Goal: Book appointment/travel/reservation

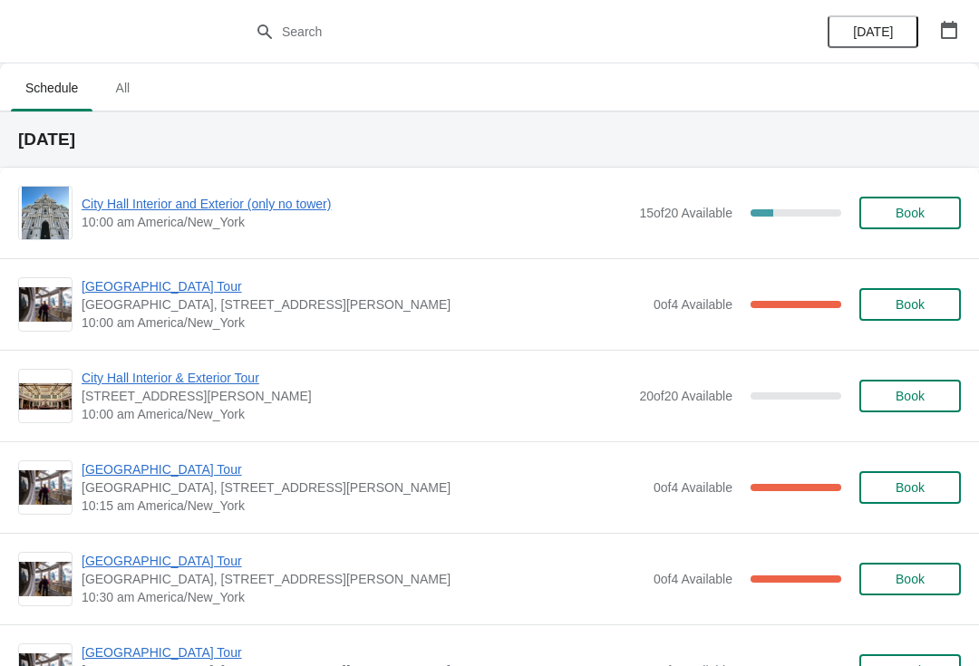
click at [209, 188] on div "City Hall Interior and Exterior (only no tower) 10:00 am America/New_York 15 of…" at bounding box center [489, 213] width 943 height 54
click at [263, 211] on span "City Hall Interior and Exterior (only no tower)" at bounding box center [356, 204] width 549 height 18
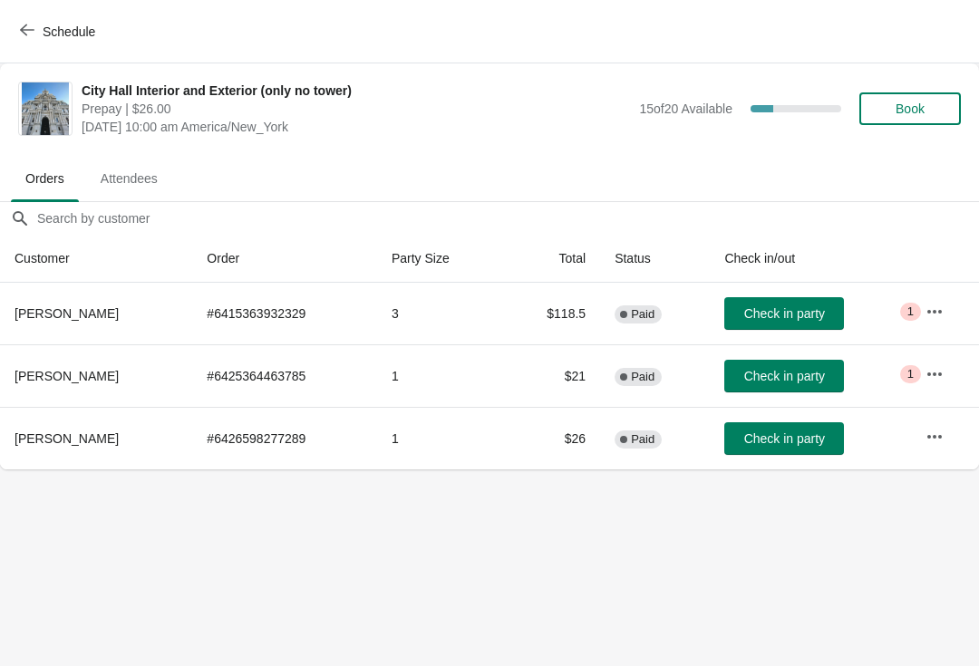
click at [930, 107] on span "Book" at bounding box center [910, 109] width 69 height 15
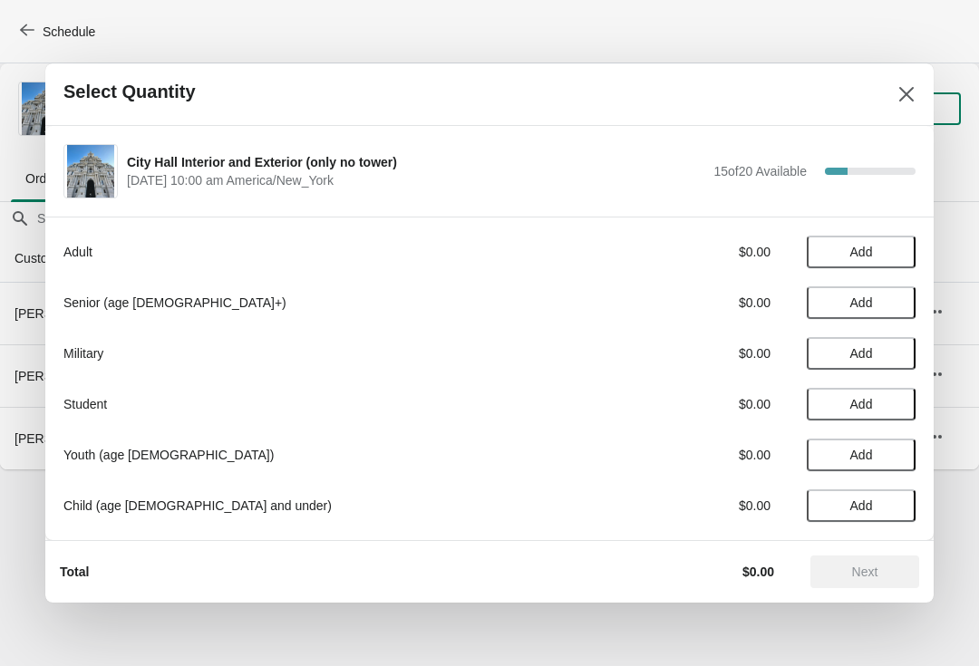
click at [884, 248] on span "Add" at bounding box center [861, 252] width 76 height 15
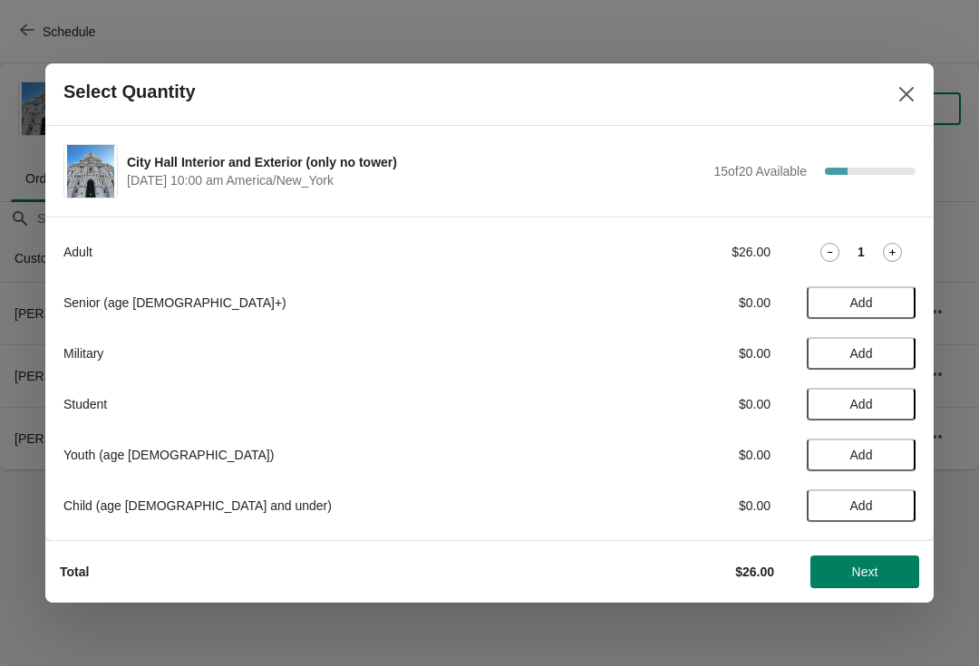
click at [915, 243] on div "1" at bounding box center [861, 252] width 109 height 19
click at [897, 246] on icon at bounding box center [892, 252] width 19 height 19
click at [899, 251] on icon at bounding box center [892, 252] width 19 height 19
click at [902, 572] on span "Next" at bounding box center [865, 572] width 80 height 15
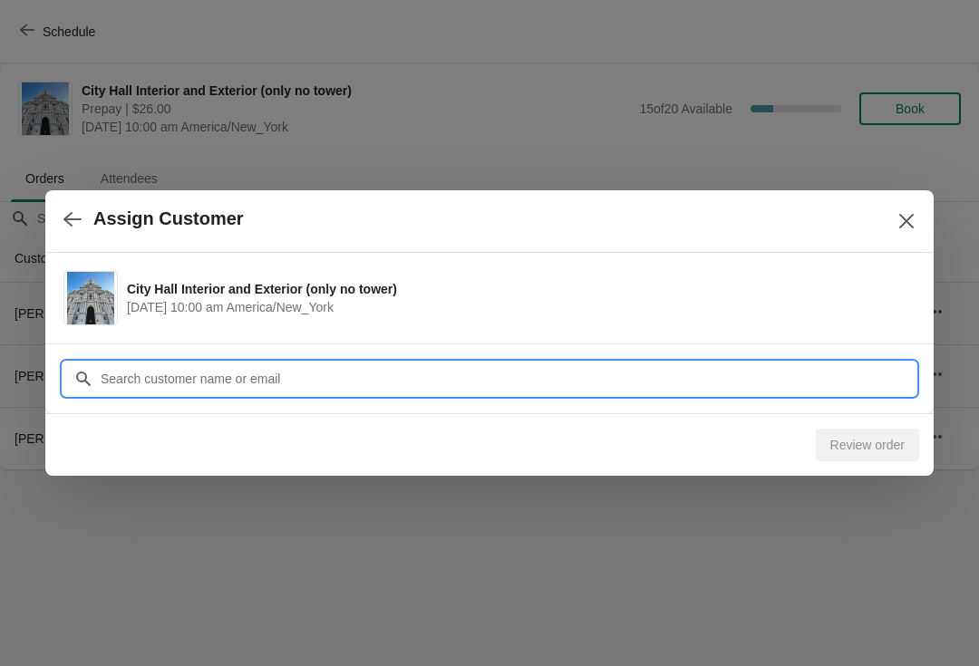
click at [432, 388] on input "Customer" at bounding box center [508, 379] width 816 height 33
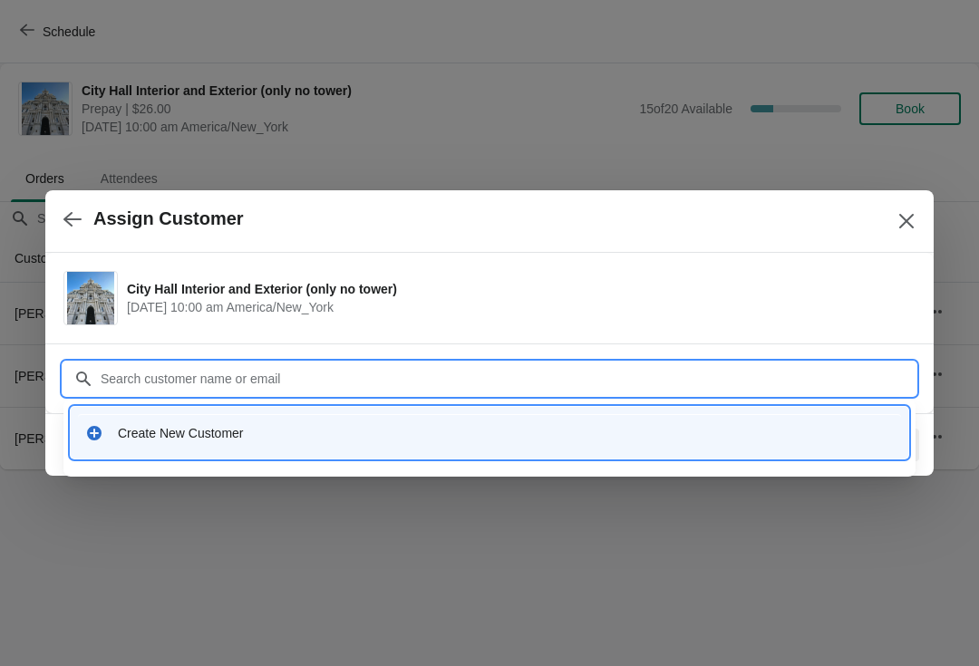
click at [161, 424] on div "Create New Customer" at bounding box center [506, 433] width 776 height 18
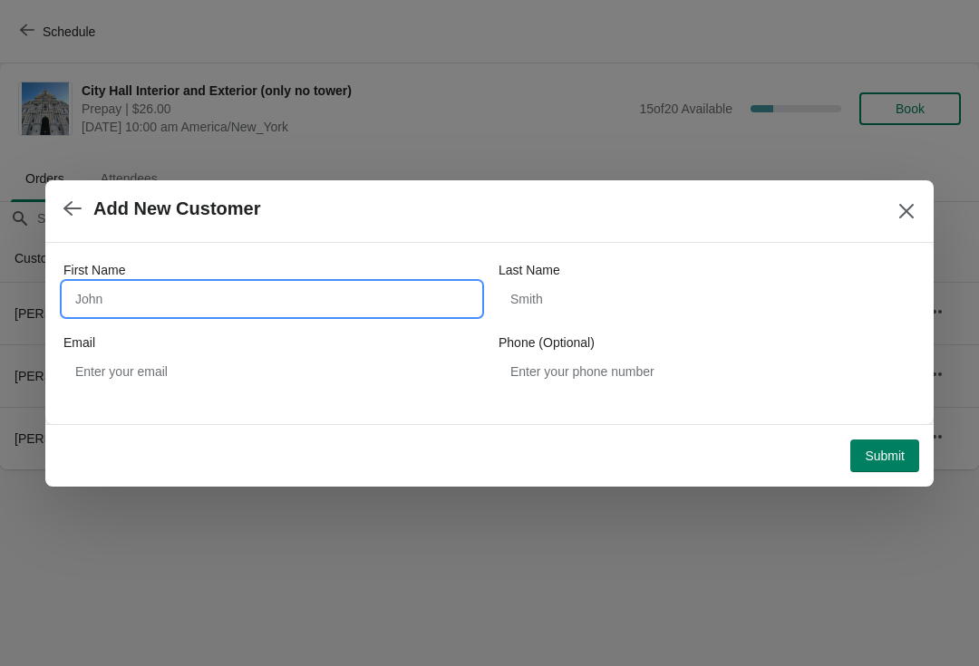
click at [242, 302] on input "First Name" at bounding box center [271, 299] width 417 height 33
type input "Bianca"
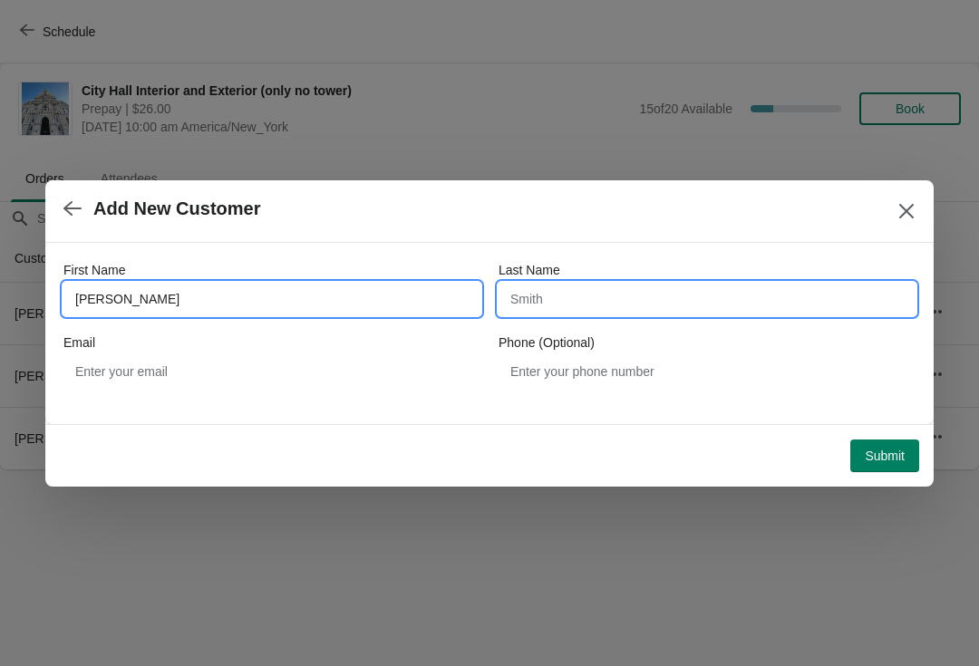
click at [621, 290] on input "Last Name" at bounding box center [707, 299] width 417 height 33
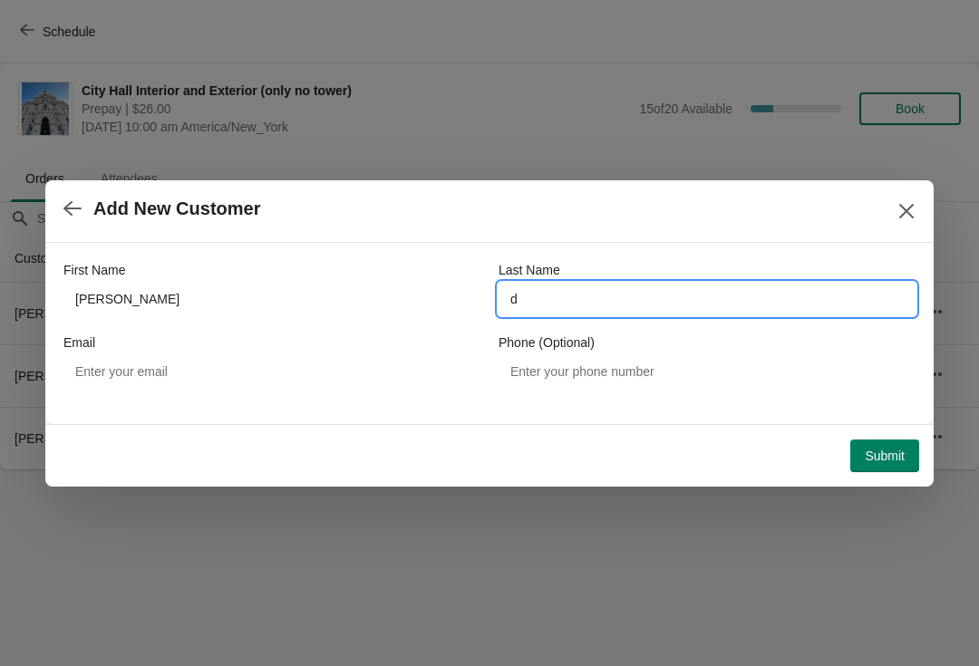
type input "d"
click at [895, 445] on button "Submit" at bounding box center [884, 456] width 69 height 33
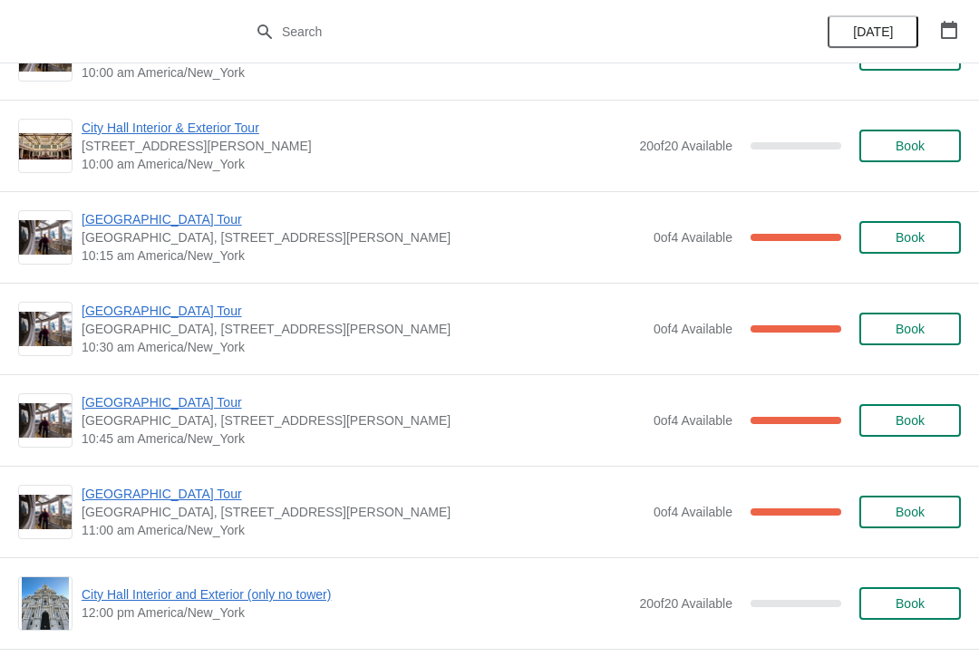
scroll to position [270, 0]
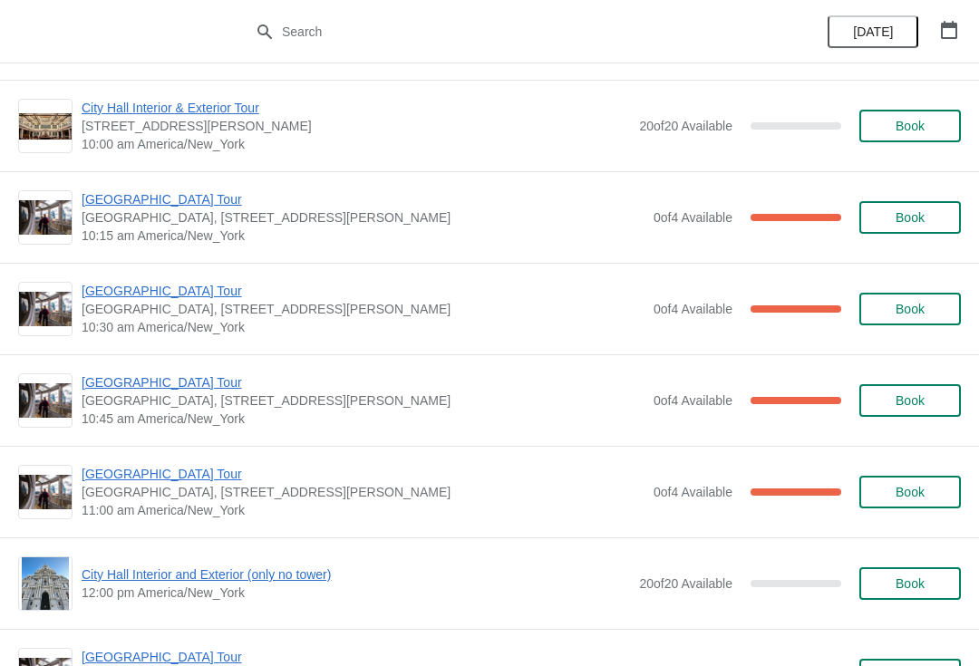
click at [172, 374] on span "[GEOGRAPHIC_DATA] Tour" at bounding box center [363, 383] width 563 height 18
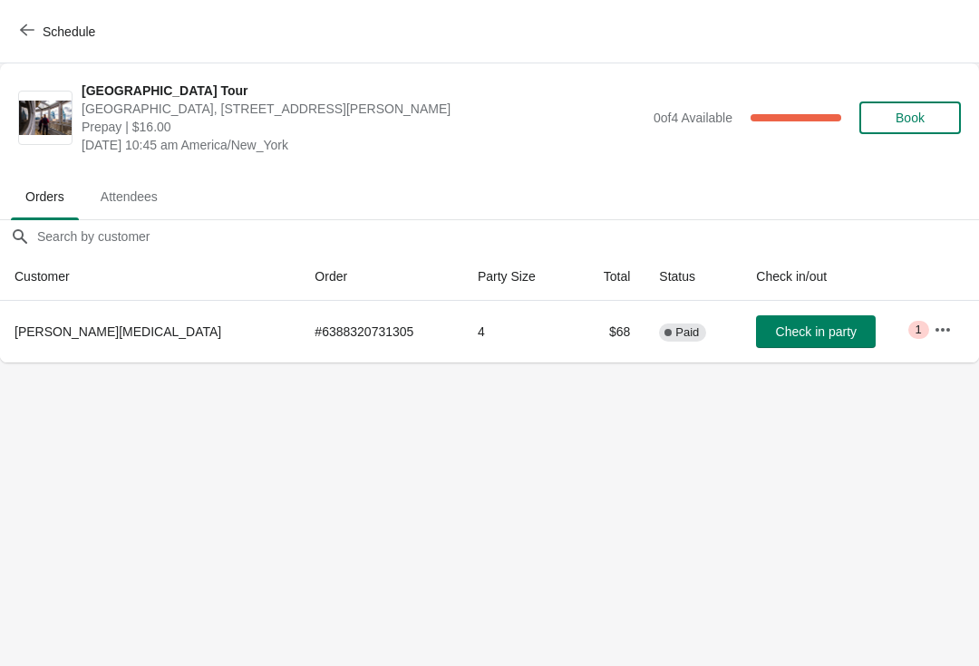
click at [819, 335] on button "Check in party" at bounding box center [816, 332] width 120 height 33
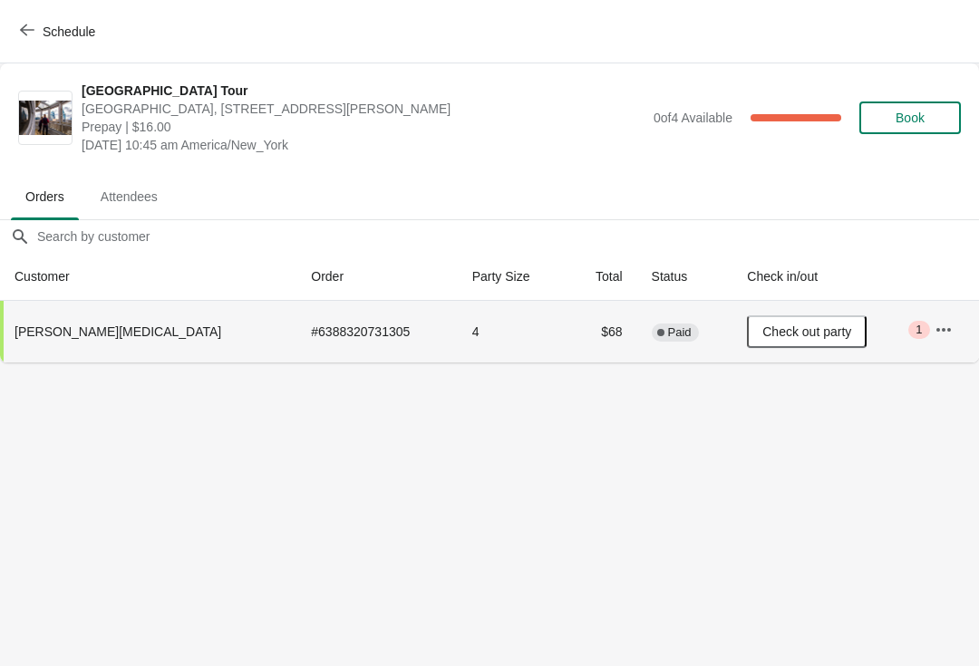
click at [46, 40] on button "Schedule" at bounding box center [59, 31] width 101 height 33
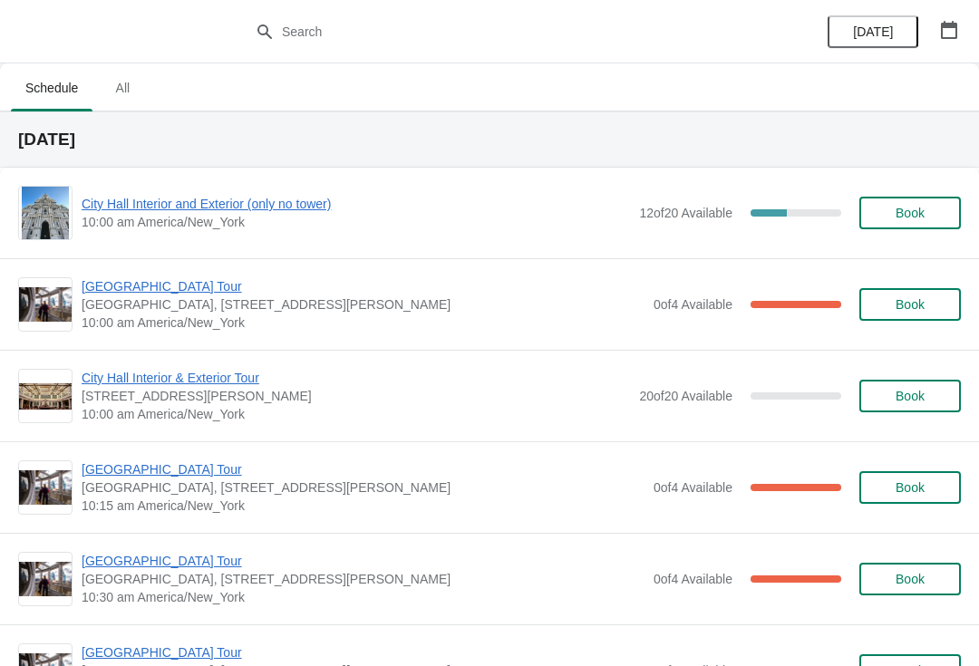
click at [117, 95] on span "All" at bounding box center [122, 88] width 45 height 33
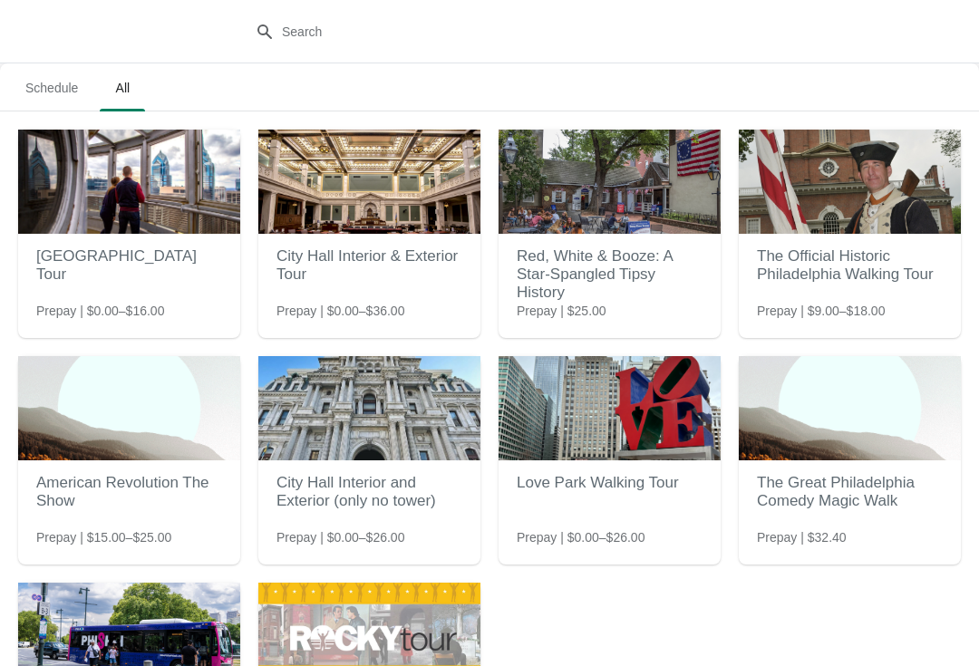
click at [77, 104] on span "Schedule" at bounding box center [52, 88] width 82 height 33
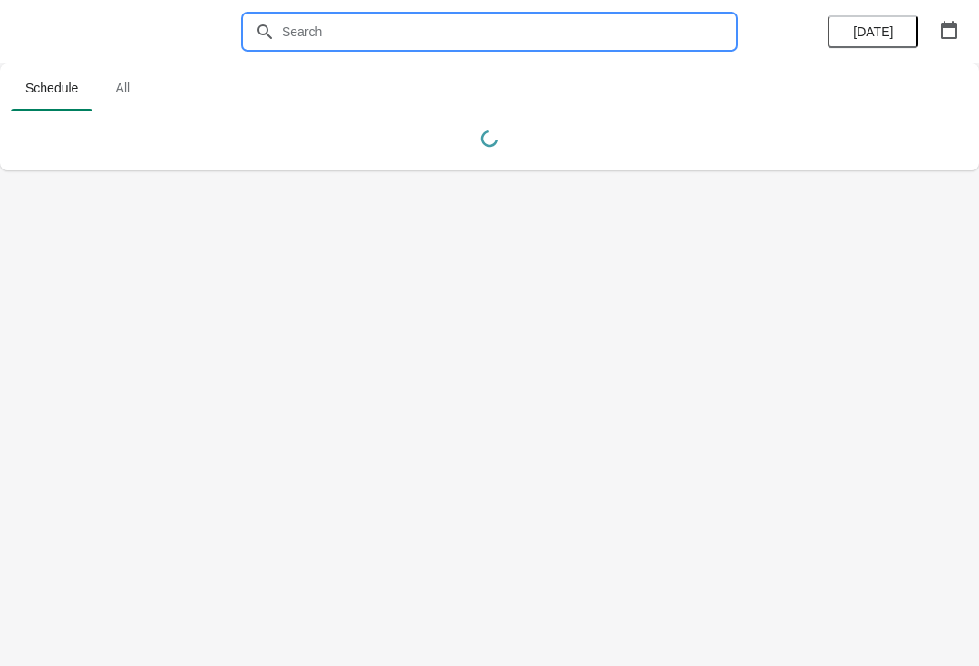
click at [351, 26] on input "text" at bounding box center [507, 31] width 453 height 33
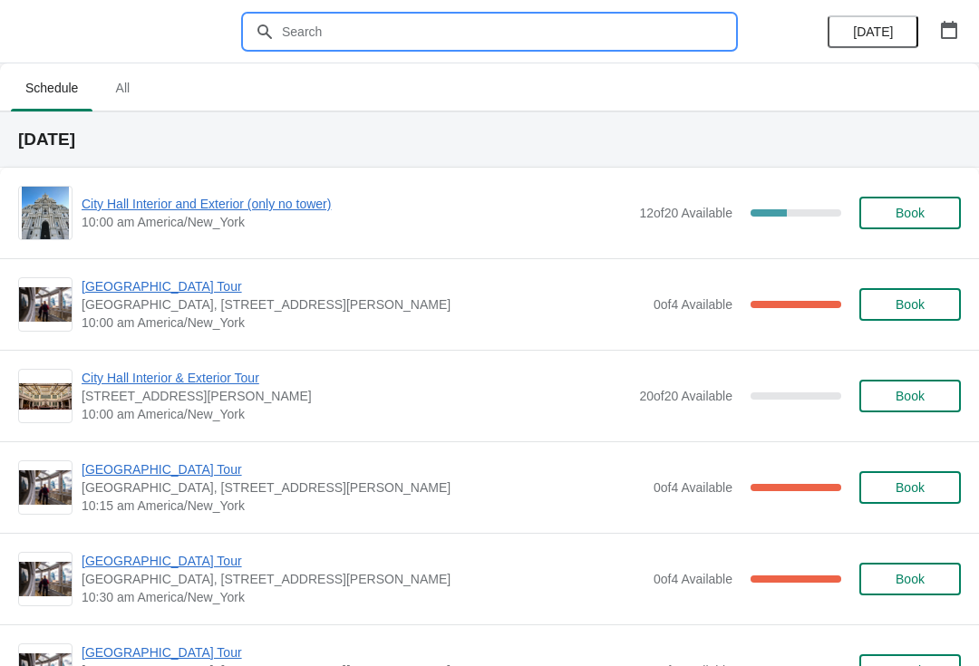
click at [950, 43] on button "button" at bounding box center [949, 30] width 33 height 33
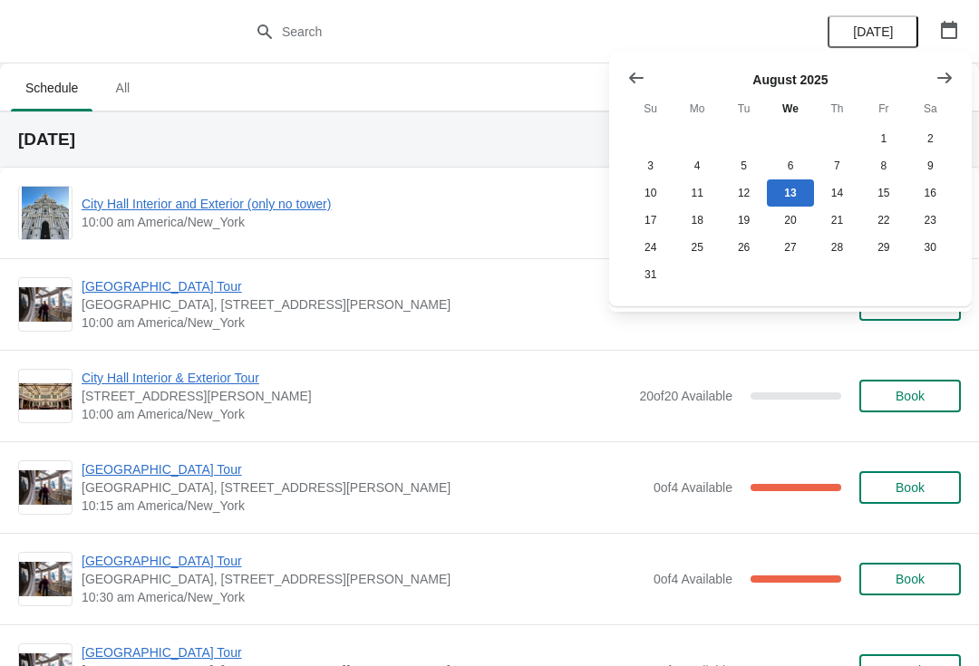
click at [630, 70] on icon "Show previous month, July 2025" at bounding box center [636, 78] width 18 height 18
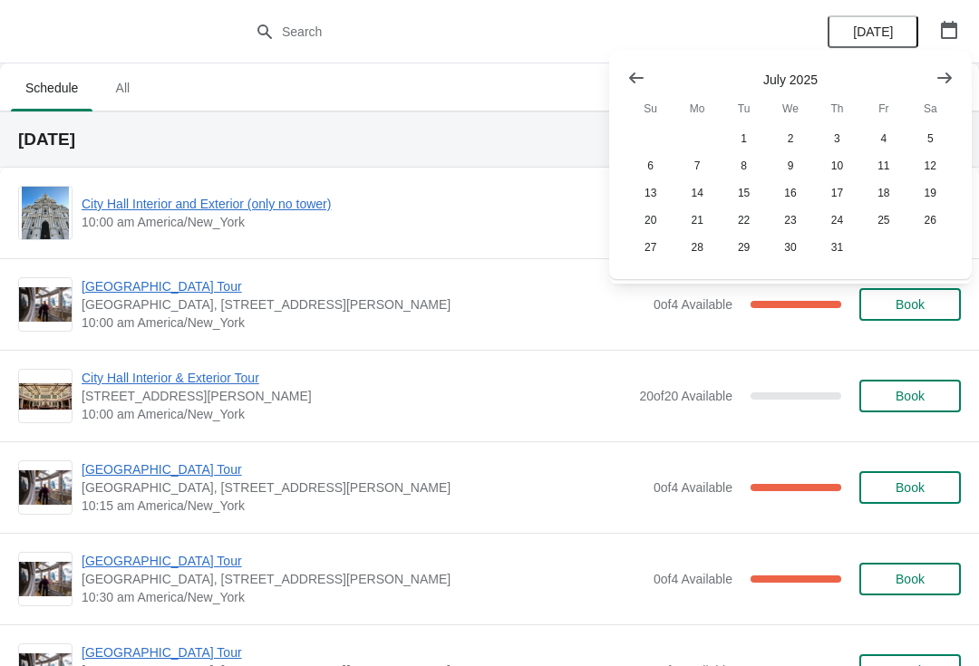
click at [642, 63] on button "Show previous month, June 2025" at bounding box center [636, 78] width 33 height 33
click at [635, 67] on button "Show previous month, May 2025" at bounding box center [636, 78] width 33 height 33
click at [647, 70] on button "Show previous month, April 2025" at bounding box center [636, 78] width 33 height 33
click at [636, 69] on icon "Show previous month, March 2025" at bounding box center [636, 78] width 18 height 18
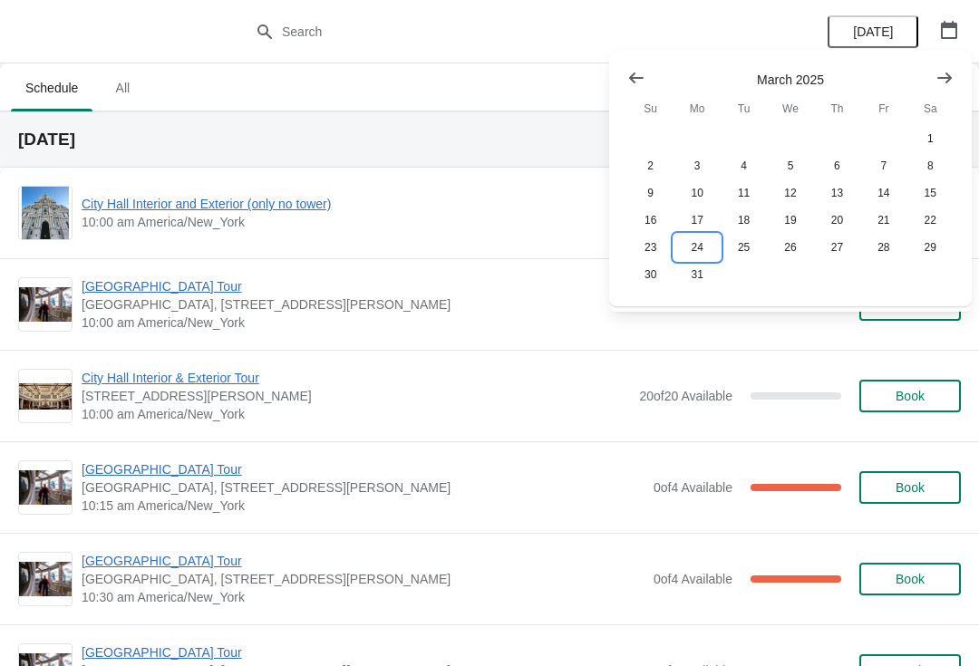
click at [705, 243] on button "24" at bounding box center [697, 247] width 46 height 27
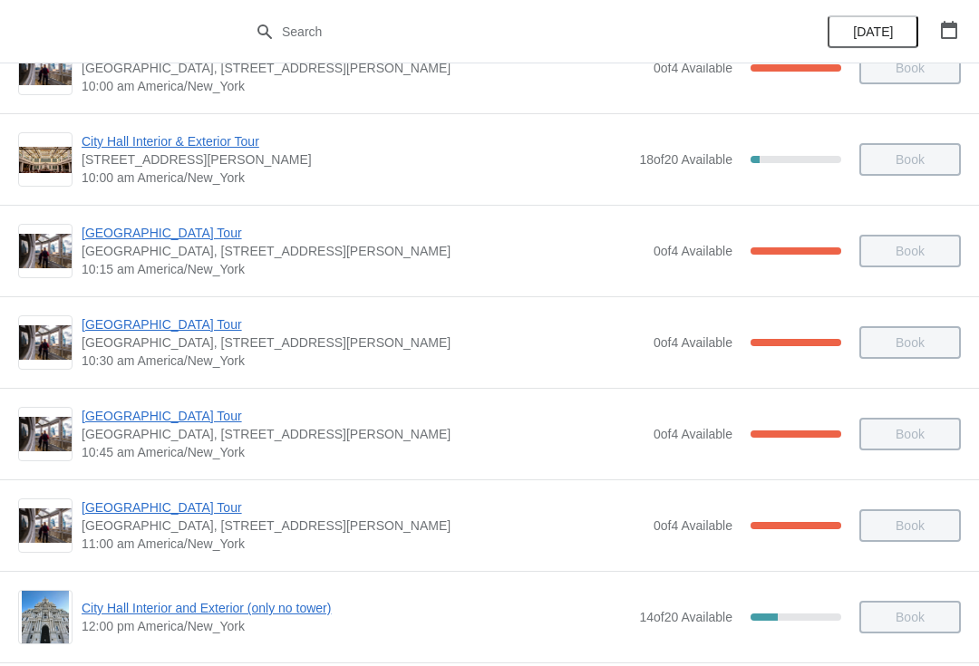
scroll to position [242, 0]
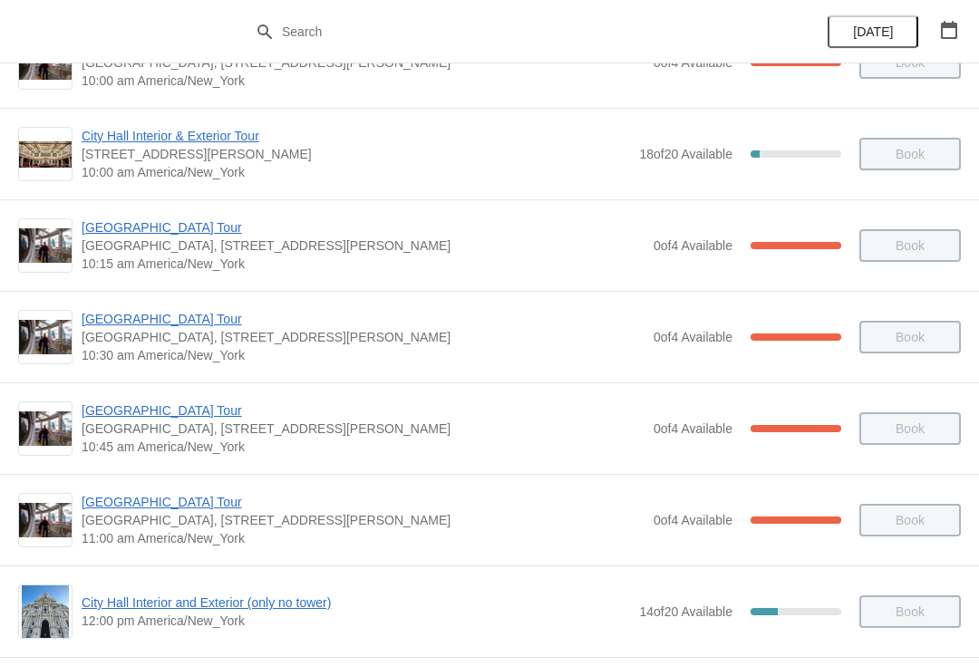
click at [174, 419] on span "[GEOGRAPHIC_DATA] Tour" at bounding box center [363, 411] width 563 height 18
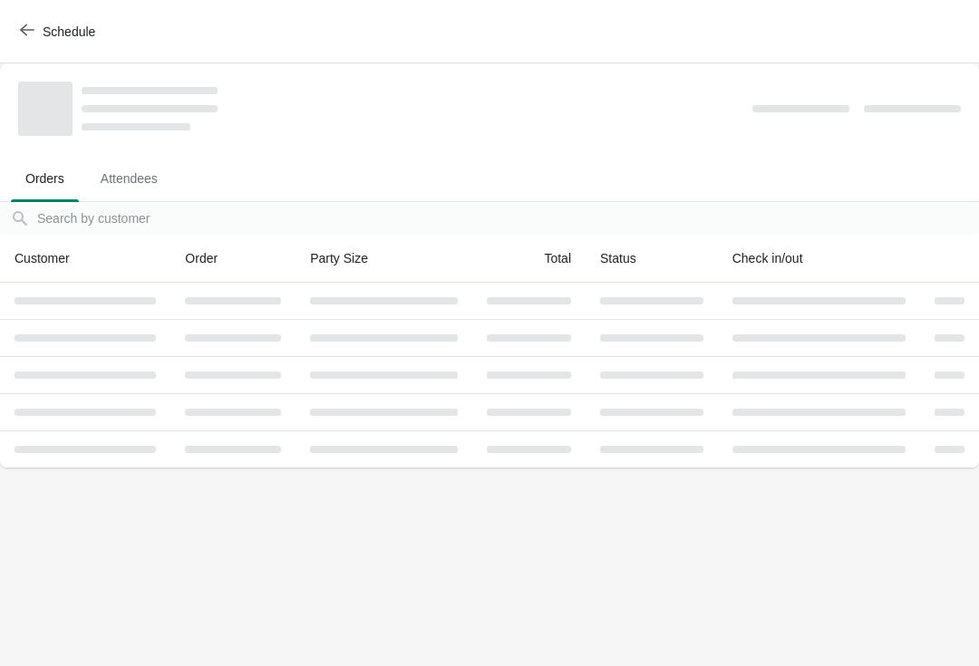
scroll to position [0, 0]
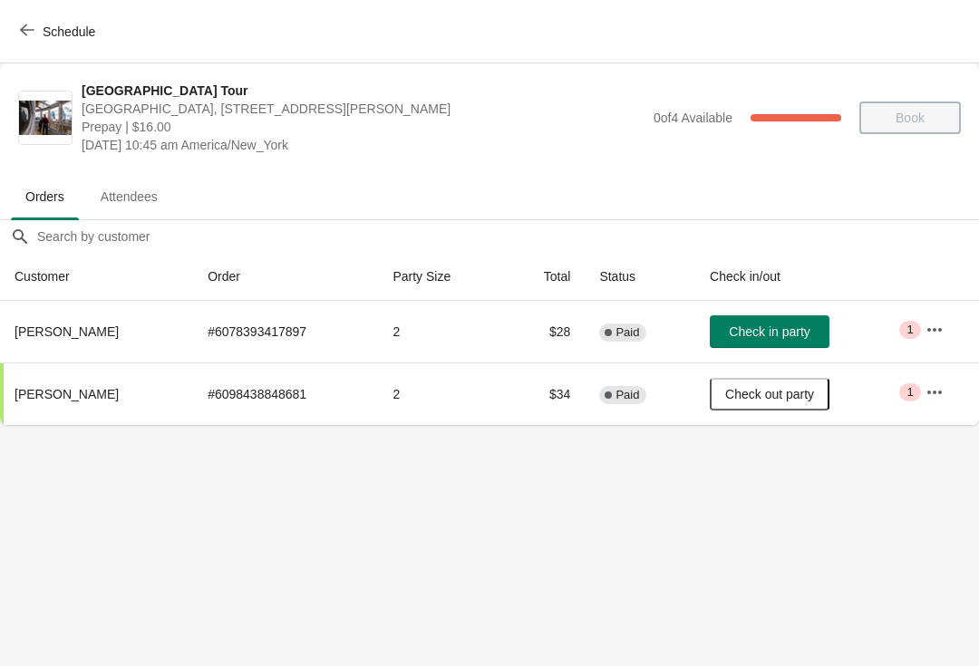
click at [948, 321] on button "button" at bounding box center [934, 330] width 33 height 33
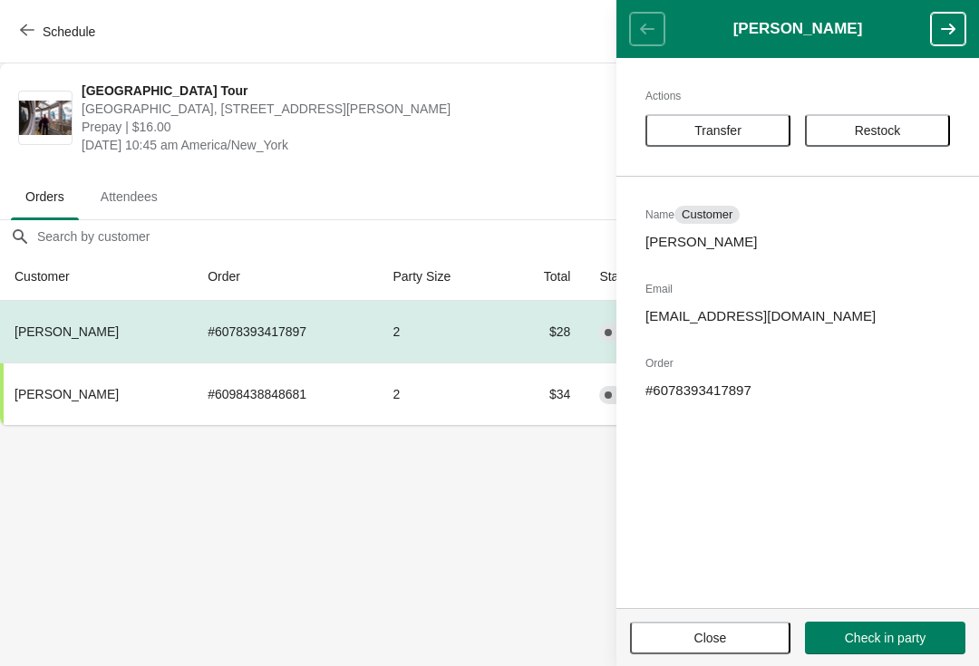
click at [721, 123] on span "Transfer" at bounding box center [718, 130] width 47 height 15
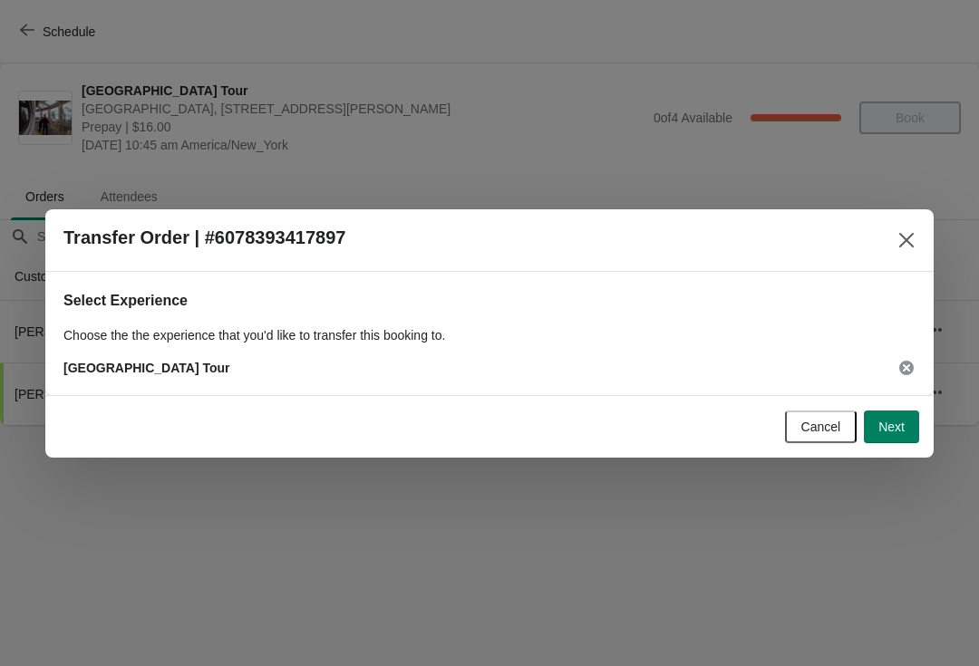
click at [894, 426] on span "Next" at bounding box center [892, 427] width 26 height 15
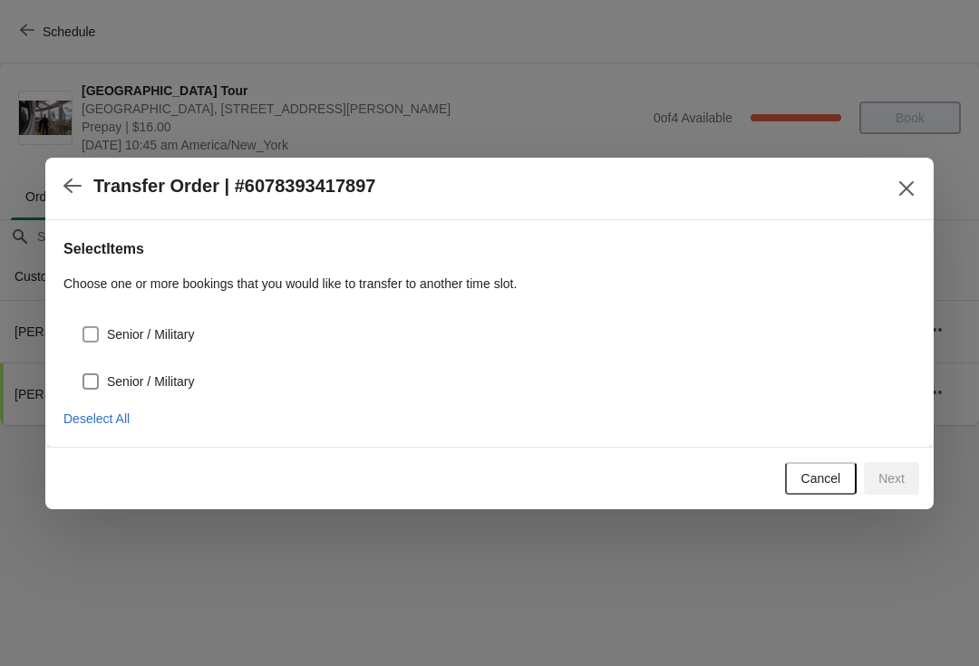
click at [178, 340] on span "Senior / Military" at bounding box center [150, 334] width 87 height 18
click at [83, 327] on input "Senior / Military" at bounding box center [83, 326] width 1 height 1
checkbox input "true"
select select "Senior / Military"
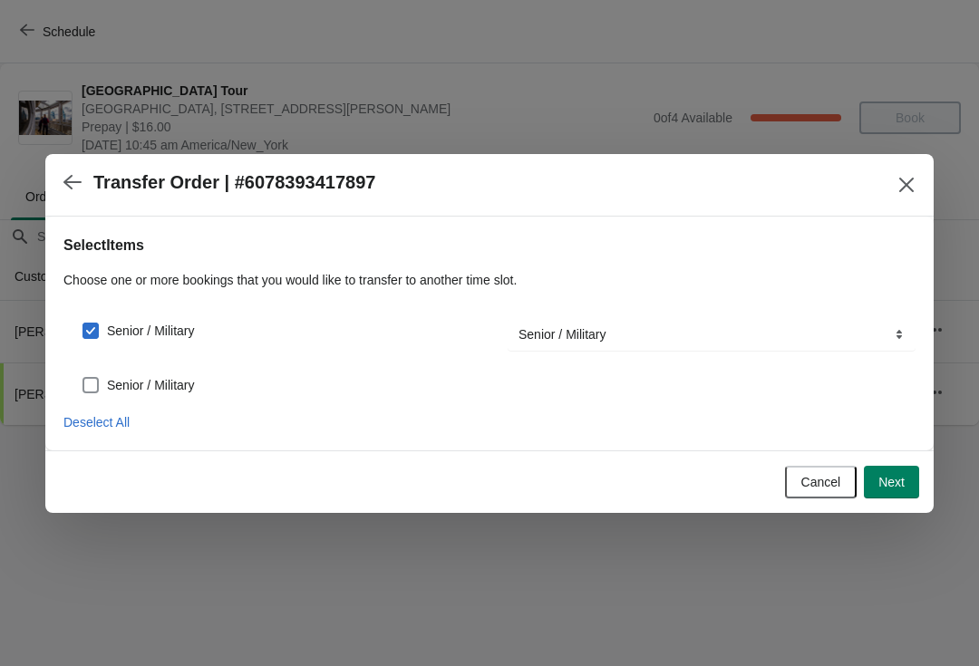
click at [160, 395] on label "Senior / Military" at bounding box center [138, 385] width 112 height 25
click at [83, 378] on input "Senior / Military" at bounding box center [83, 377] width 1 height 1
checkbox input "true"
select select "Senior / Military"
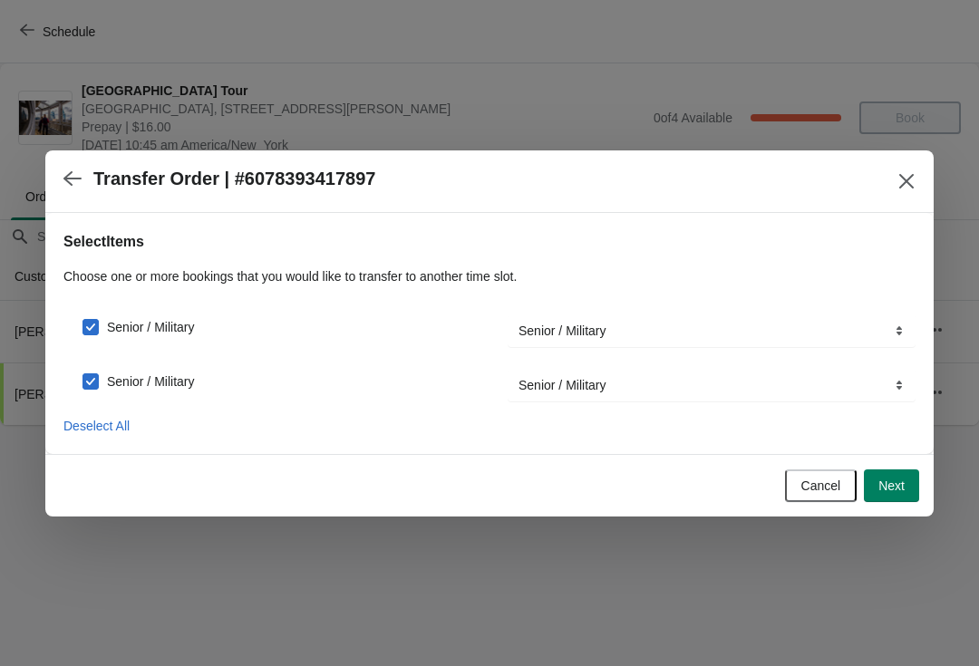
click at [894, 489] on span "Next" at bounding box center [892, 486] width 26 height 15
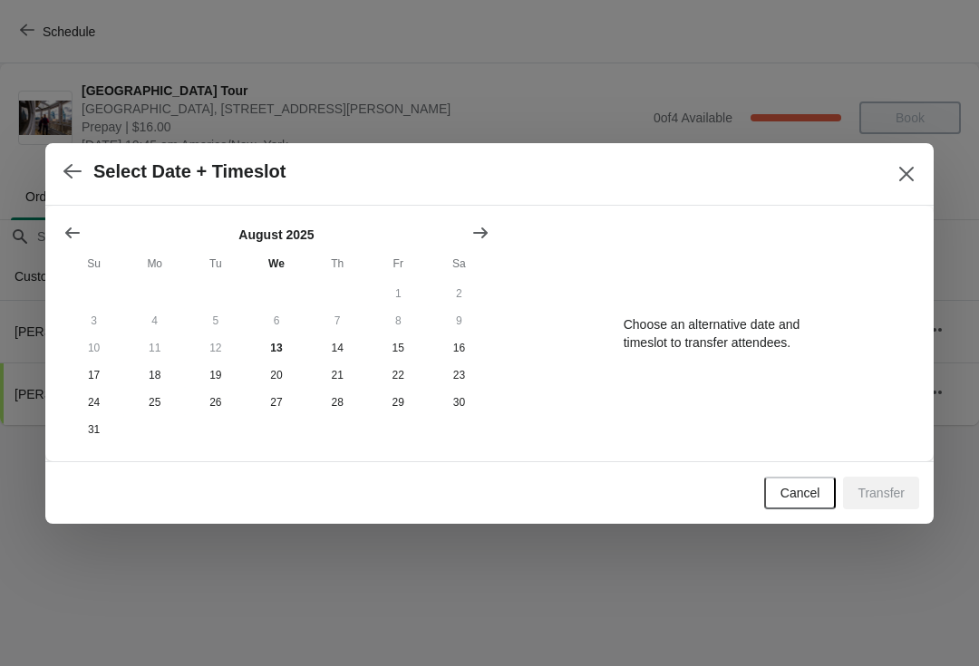
click at [484, 228] on icon "Show next month, September 2025" at bounding box center [480, 232] width 15 height 11
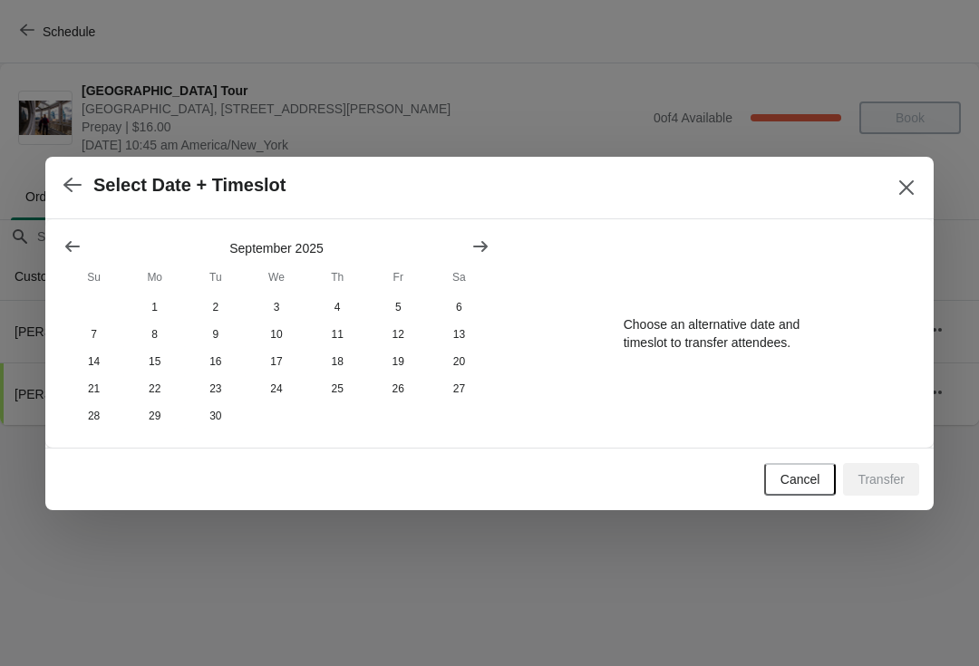
click at [481, 250] on icon "Show next month, October 2025" at bounding box center [480, 247] width 18 height 18
click at [481, 248] on icon "Show next month, November 2025" at bounding box center [480, 247] width 18 height 18
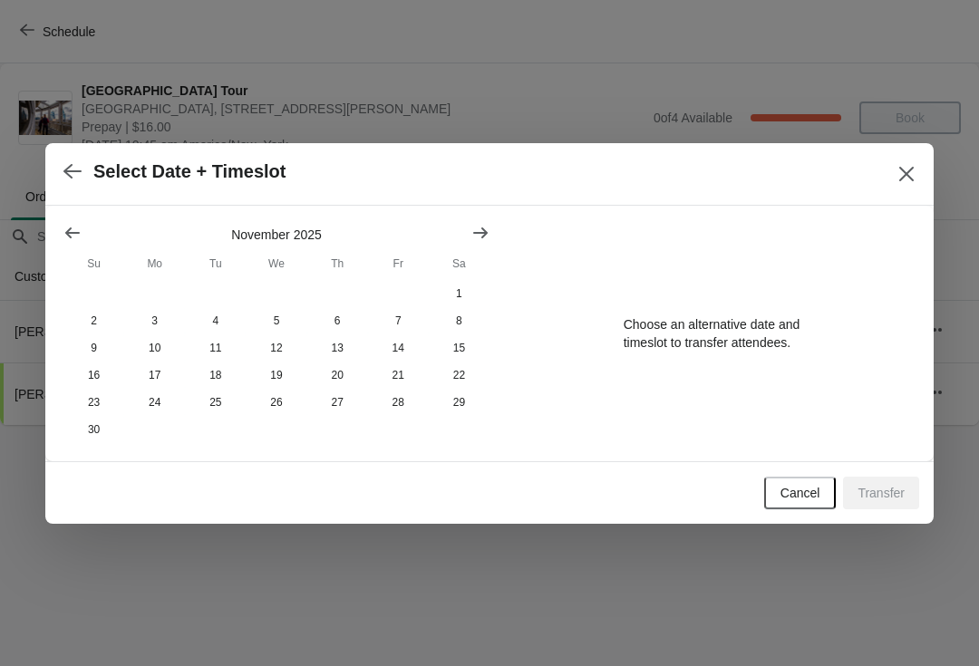
click at [83, 218] on button "Show previous month, October 2025" at bounding box center [72, 233] width 33 height 33
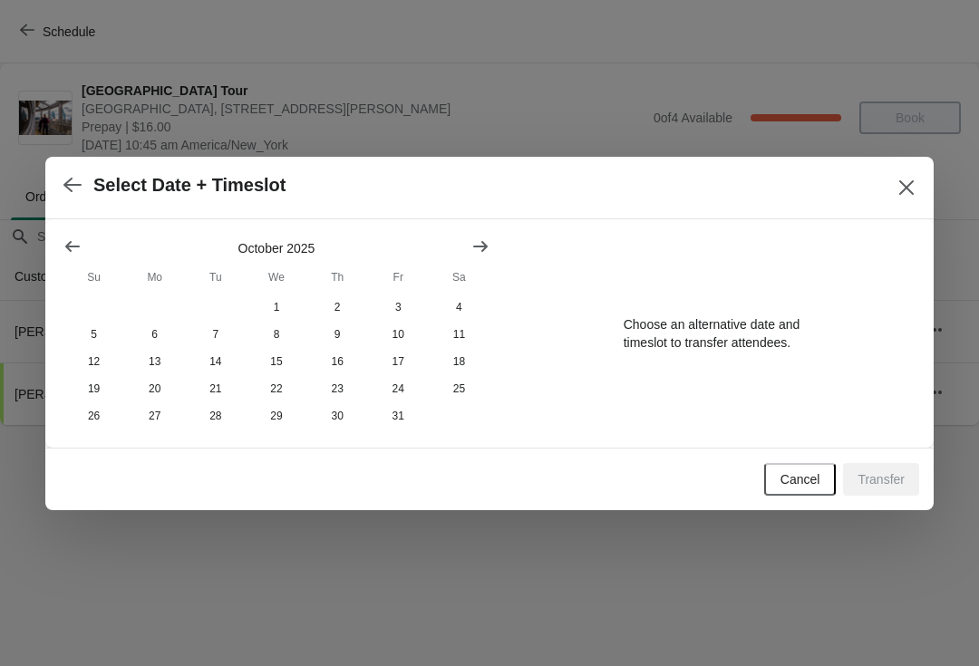
click at [74, 216] on div "Select Date + Timeslot" at bounding box center [489, 188] width 889 height 63
click at [81, 233] on button "Show previous month, September 2025" at bounding box center [72, 246] width 33 height 33
click at [80, 255] on button "Show previous month, August 2025" at bounding box center [72, 246] width 33 height 33
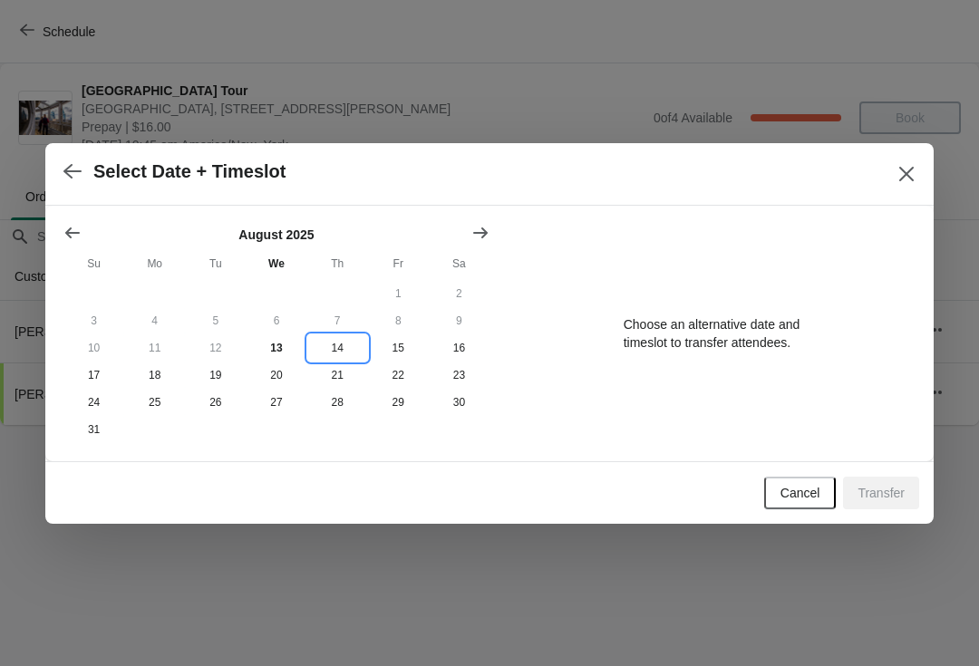
click at [352, 353] on button "14" at bounding box center [337, 348] width 61 height 27
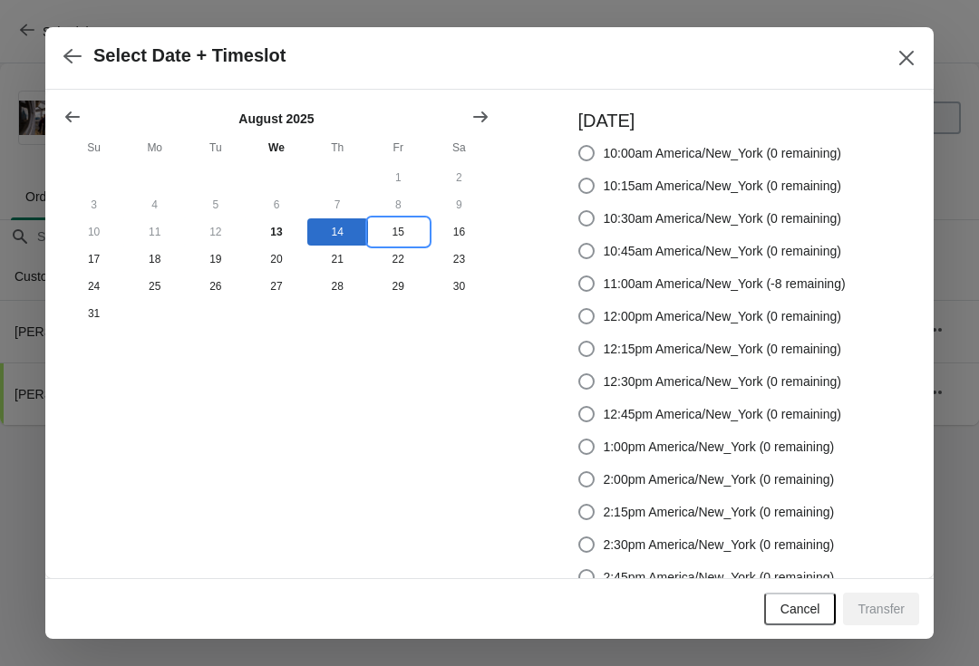
click at [404, 235] on button "15" at bounding box center [398, 232] width 61 height 27
click at [169, 268] on button "18" at bounding box center [154, 259] width 61 height 27
click at [404, 239] on button "15" at bounding box center [398, 232] width 61 height 27
click at [152, 258] on button "18" at bounding box center [154, 259] width 61 height 27
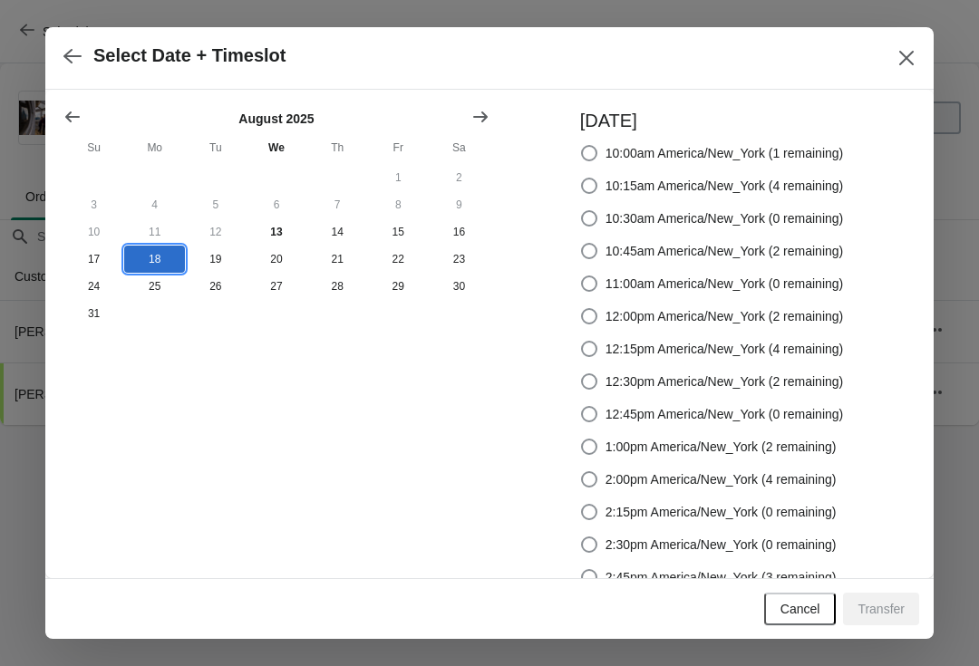
click at [901, 63] on icon "Close" at bounding box center [906, 58] width 15 height 15
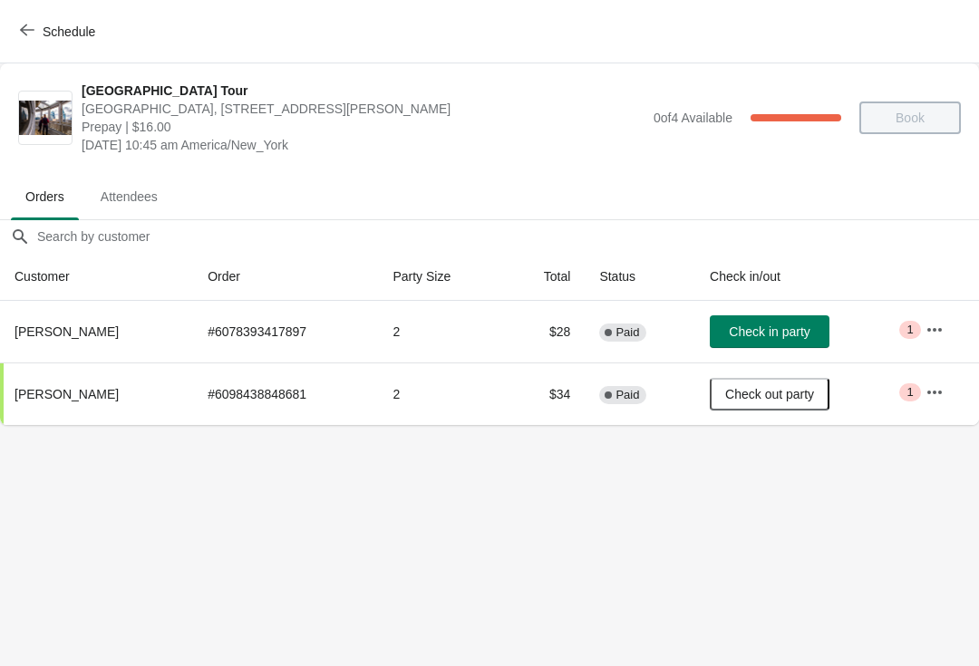
click at [68, 24] on span "Schedule" at bounding box center [69, 31] width 53 height 15
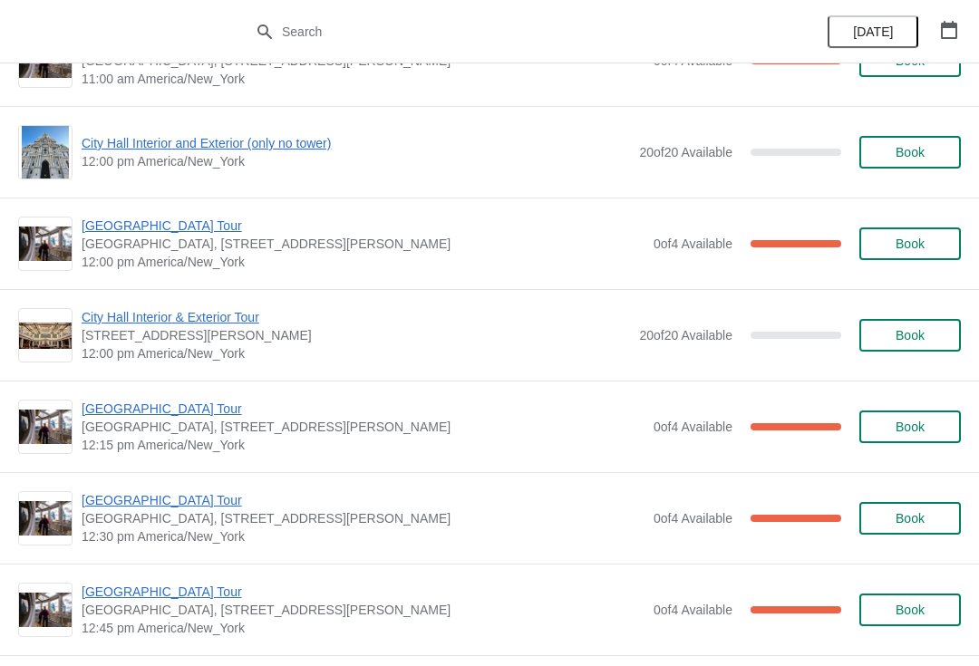
scroll to position [943, 0]
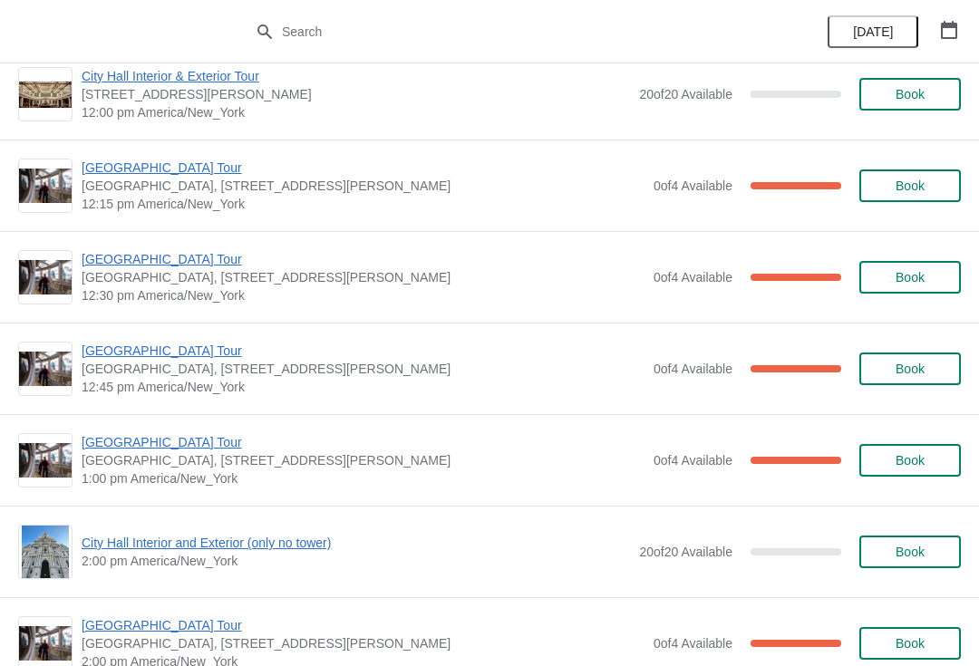
click at [178, 446] on span "[GEOGRAPHIC_DATA] Tour" at bounding box center [363, 442] width 563 height 18
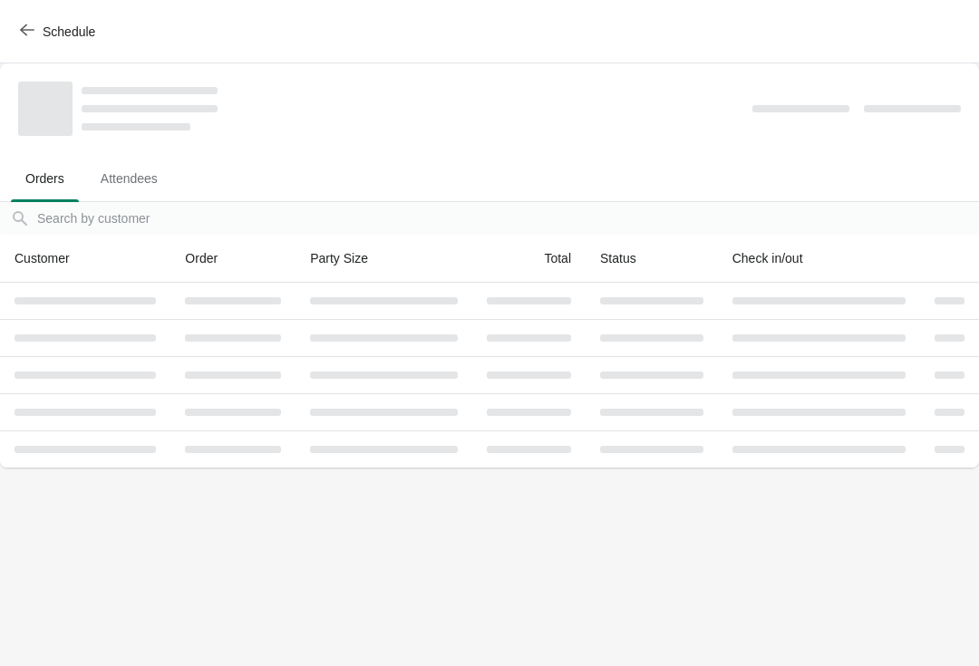
scroll to position [0, 0]
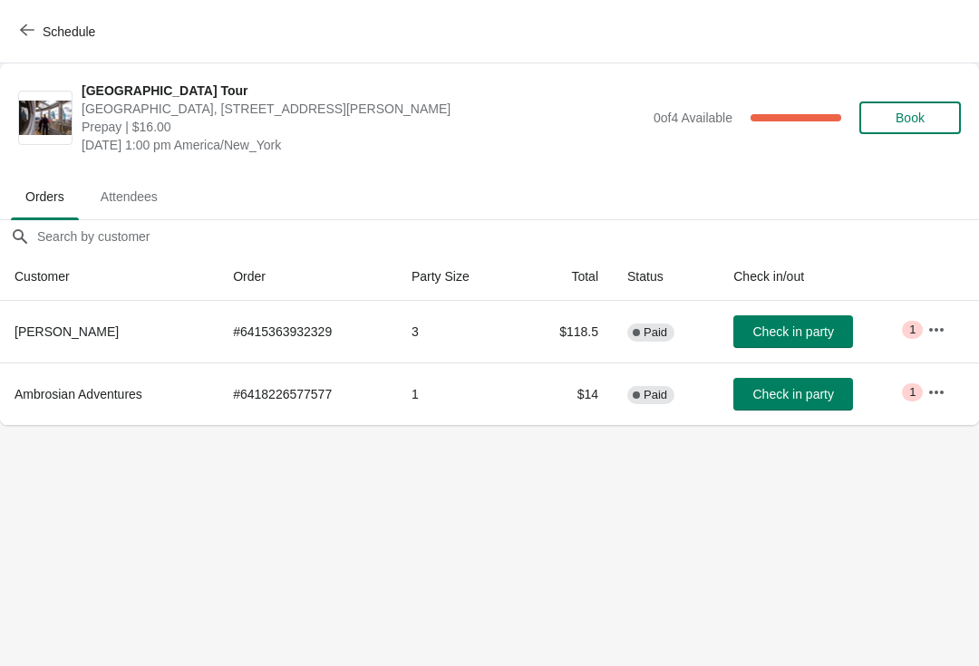
click at [83, 24] on span "Schedule" at bounding box center [69, 31] width 53 height 15
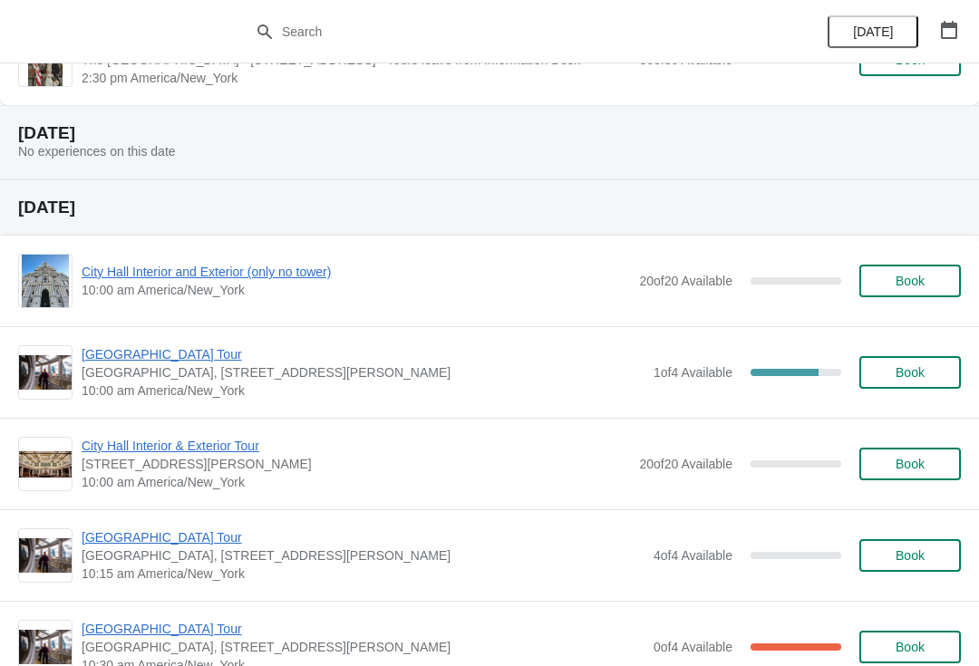
scroll to position [5908, 0]
